Goal: Information Seeking & Learning: Find specific fact

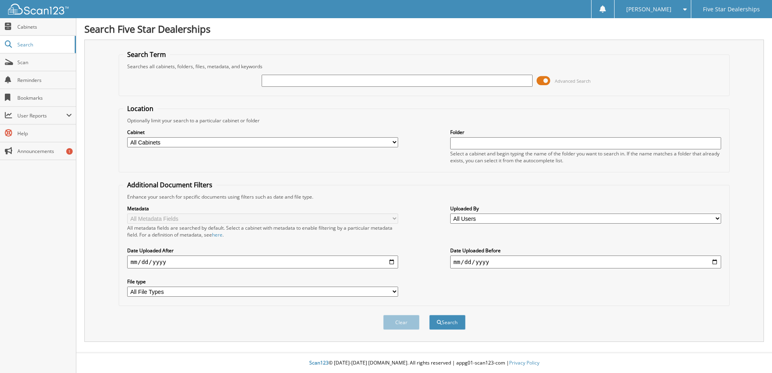
type input "7"
type input "2575518"
click at [429, 315] on button "Search" at bounding box center [447, 322] width 36 height 15
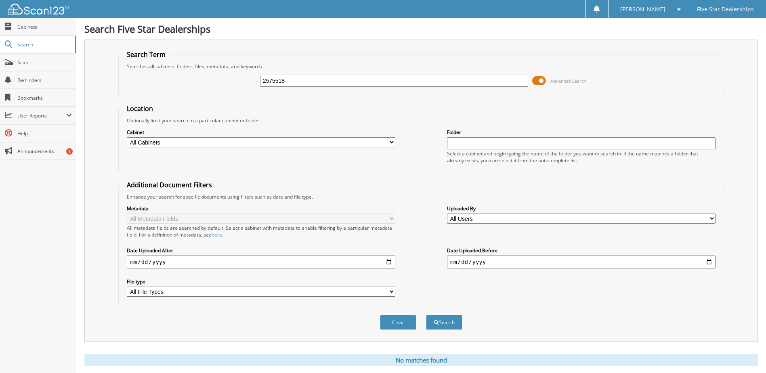
scroll to position [22, 0]
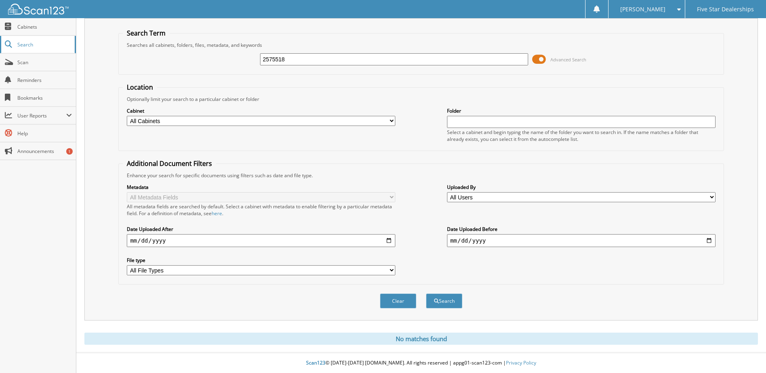
click at [25, 46] on span "Search" at bounding box center [43, 44] width 53 height 7
